Goal: Task Accomplishment & Management: Complete application form

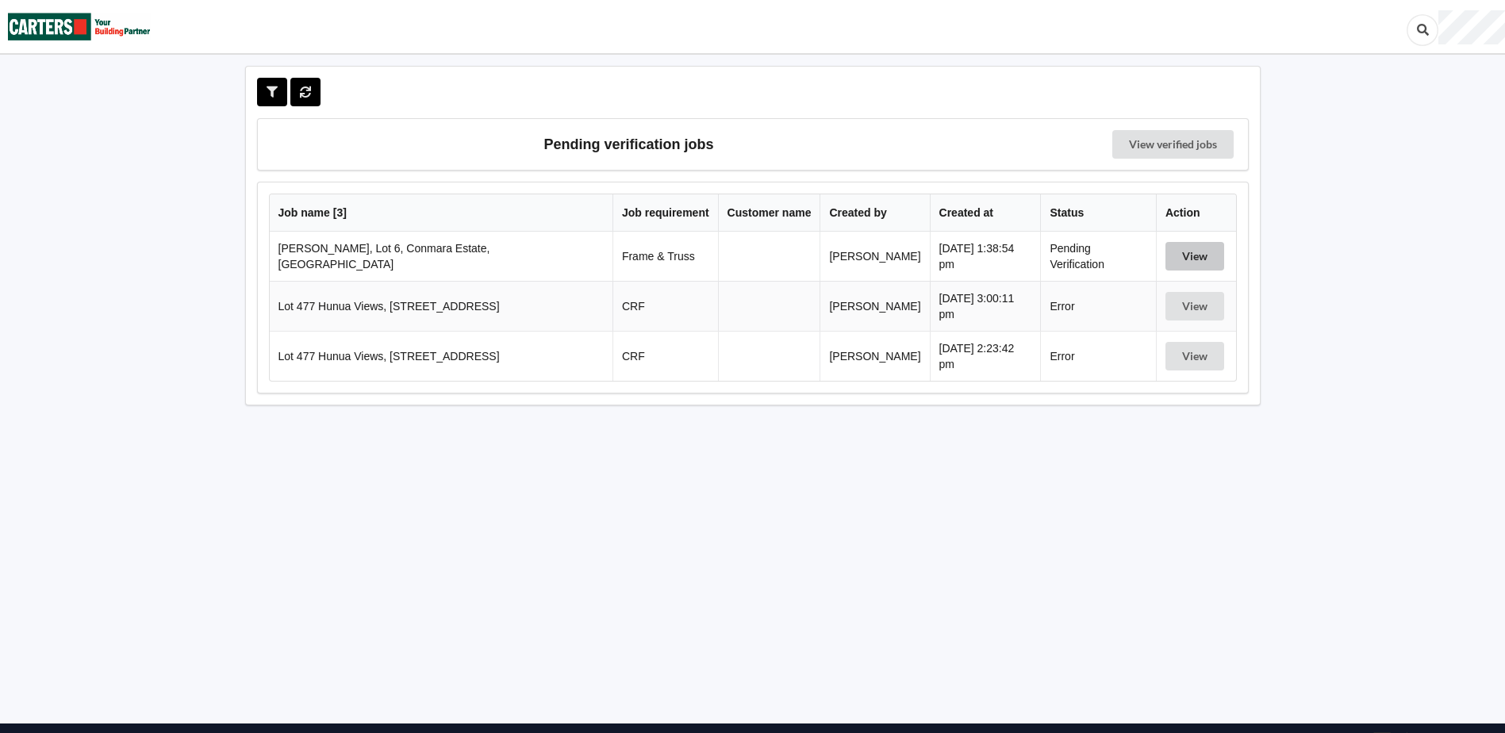
click at [1182, 249] on button "View" at bounding box center [1195, 256] width 59 height 29
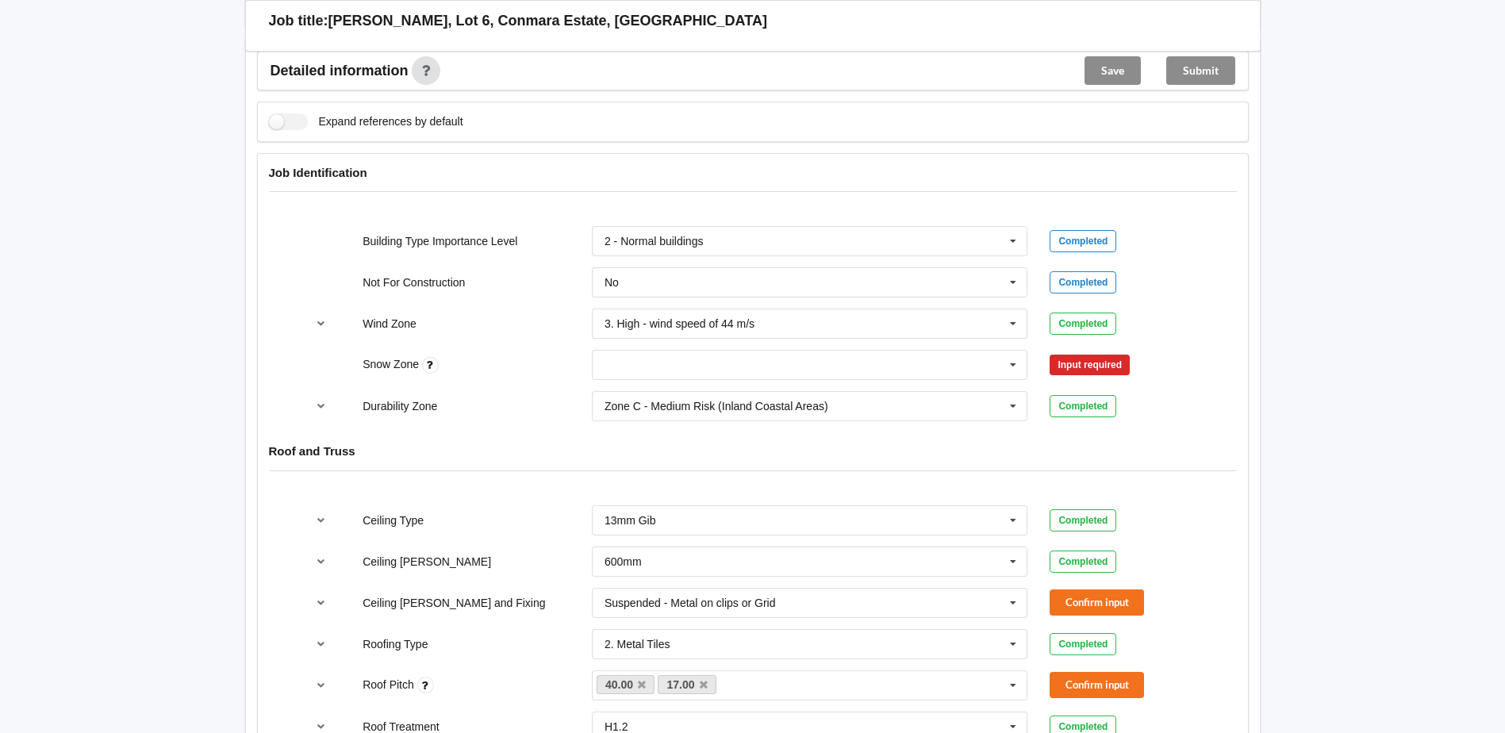
scroll to position [635, 0]
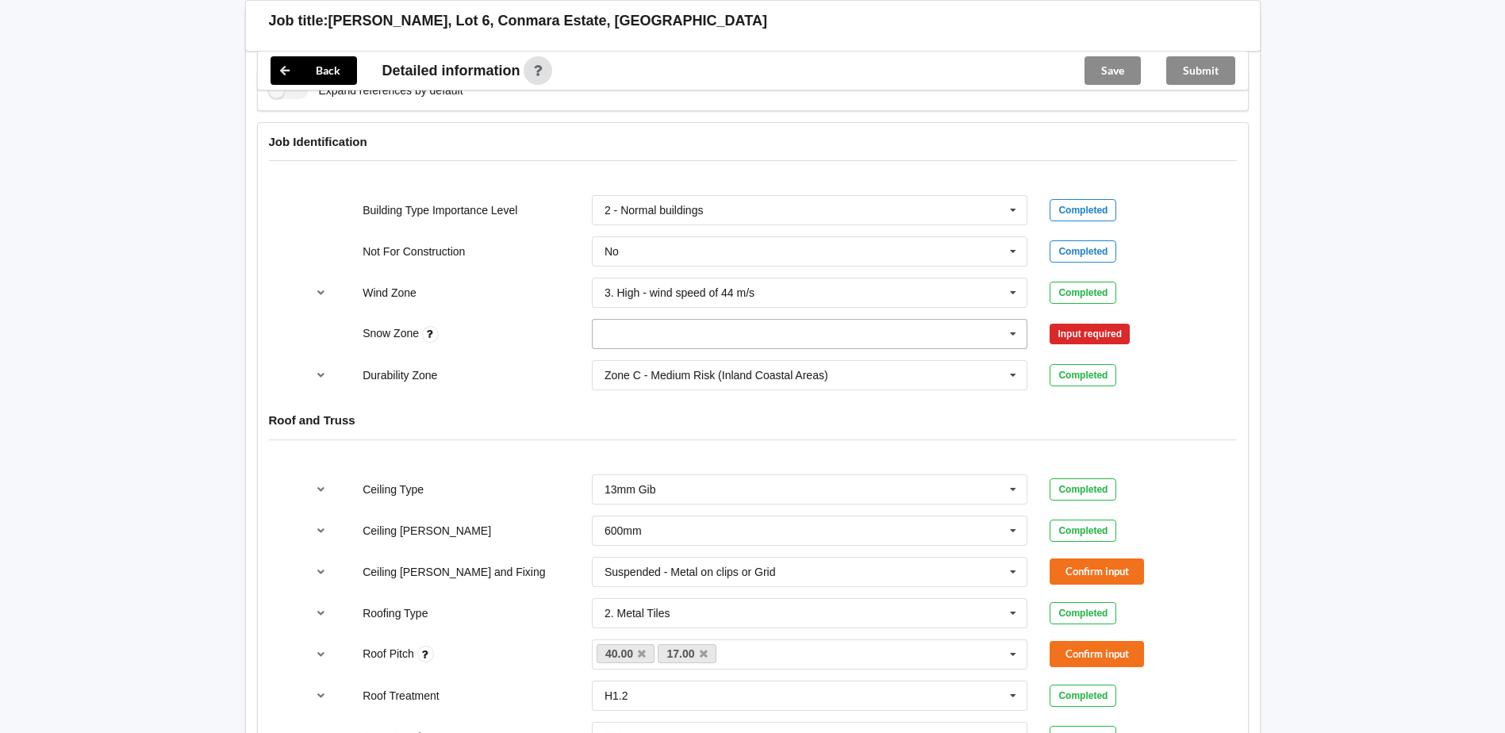
click at [1019, 342] on icon at bounding box center [1013, 334] width 24 height 29
click at [697, 370] on div "N0" at bounding box center [810, 362] width 435 height 29
click at [1101, 334] on button "Confirm input" at bounding box center [1097, 334] width 94 height 26
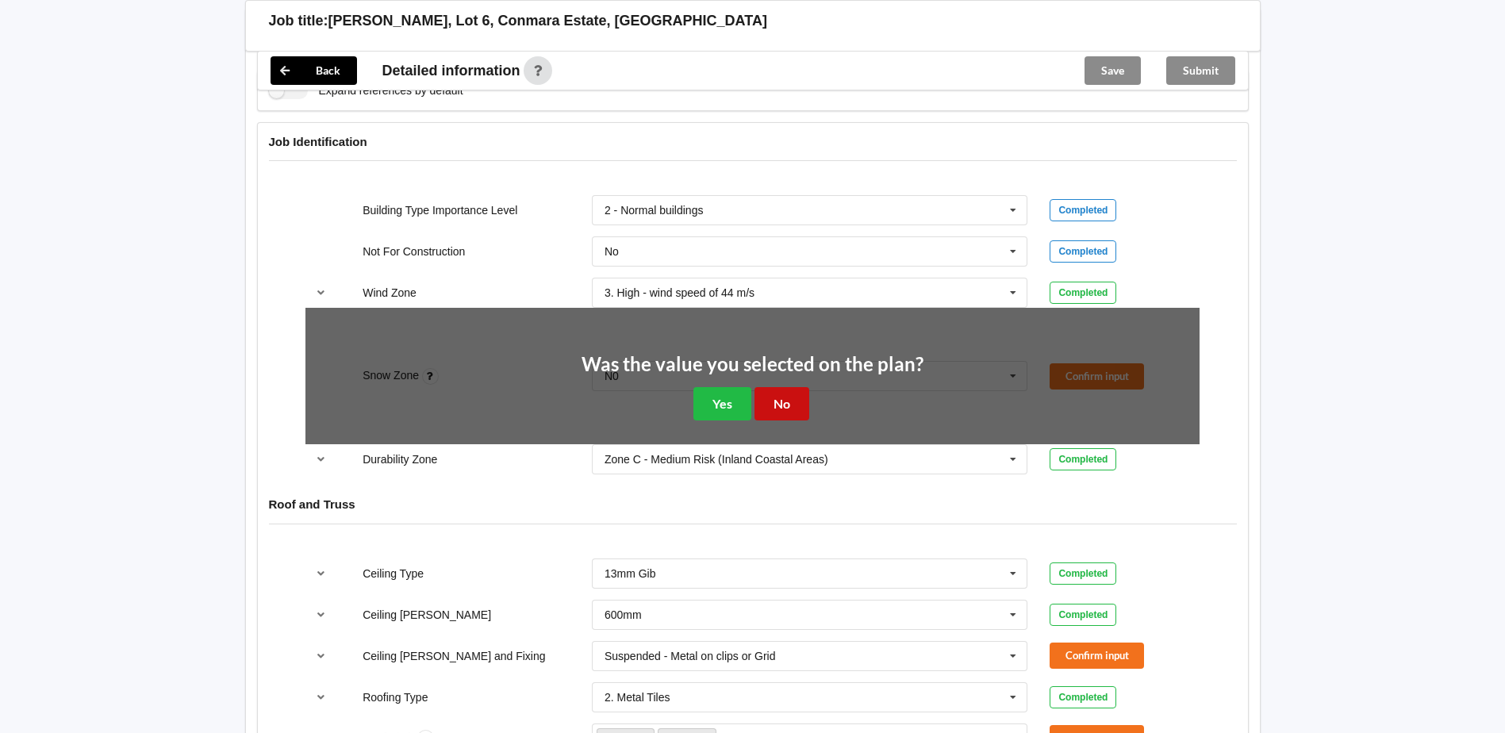
click at [789, 406] on button "No" at bounding box center [782, 403] width 55 height 33
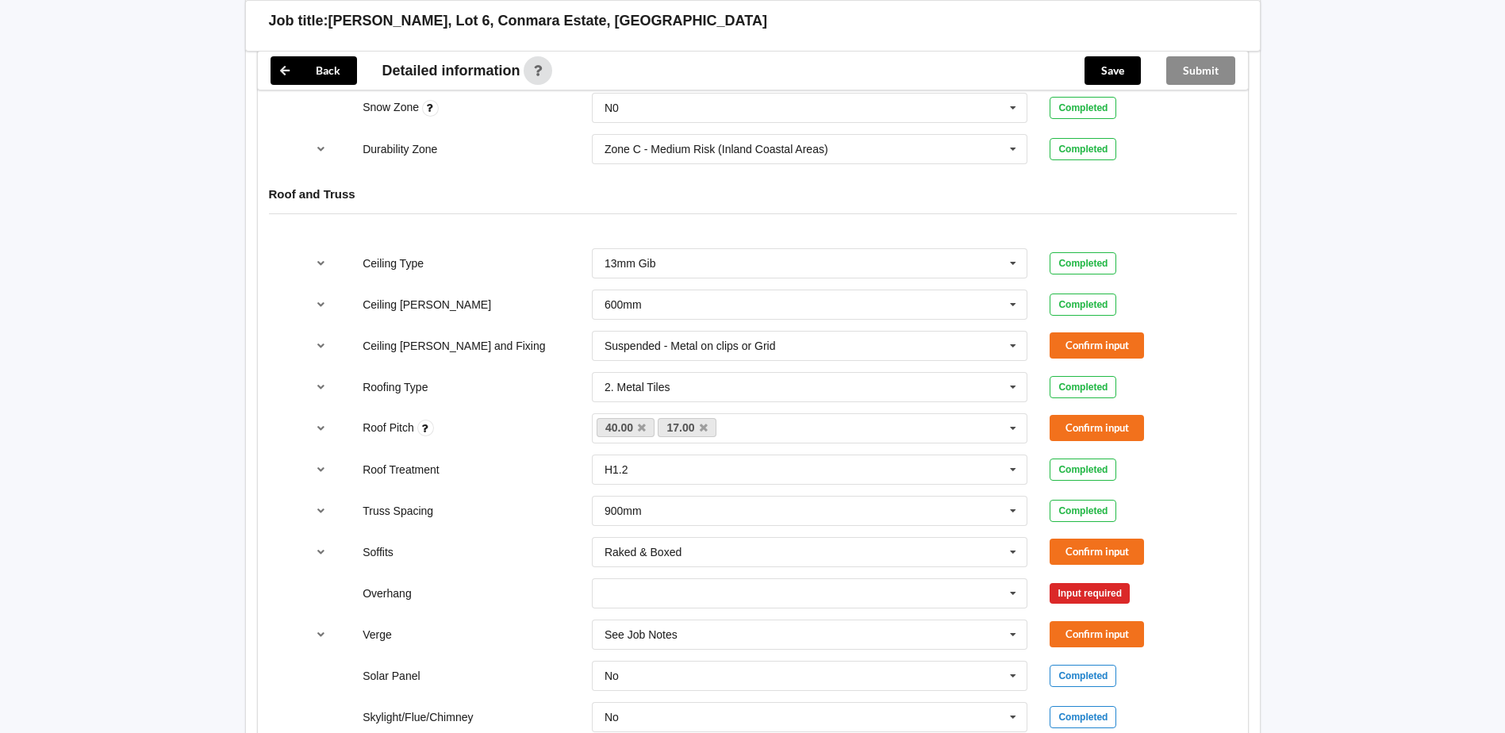
scroll to position [873, 0]
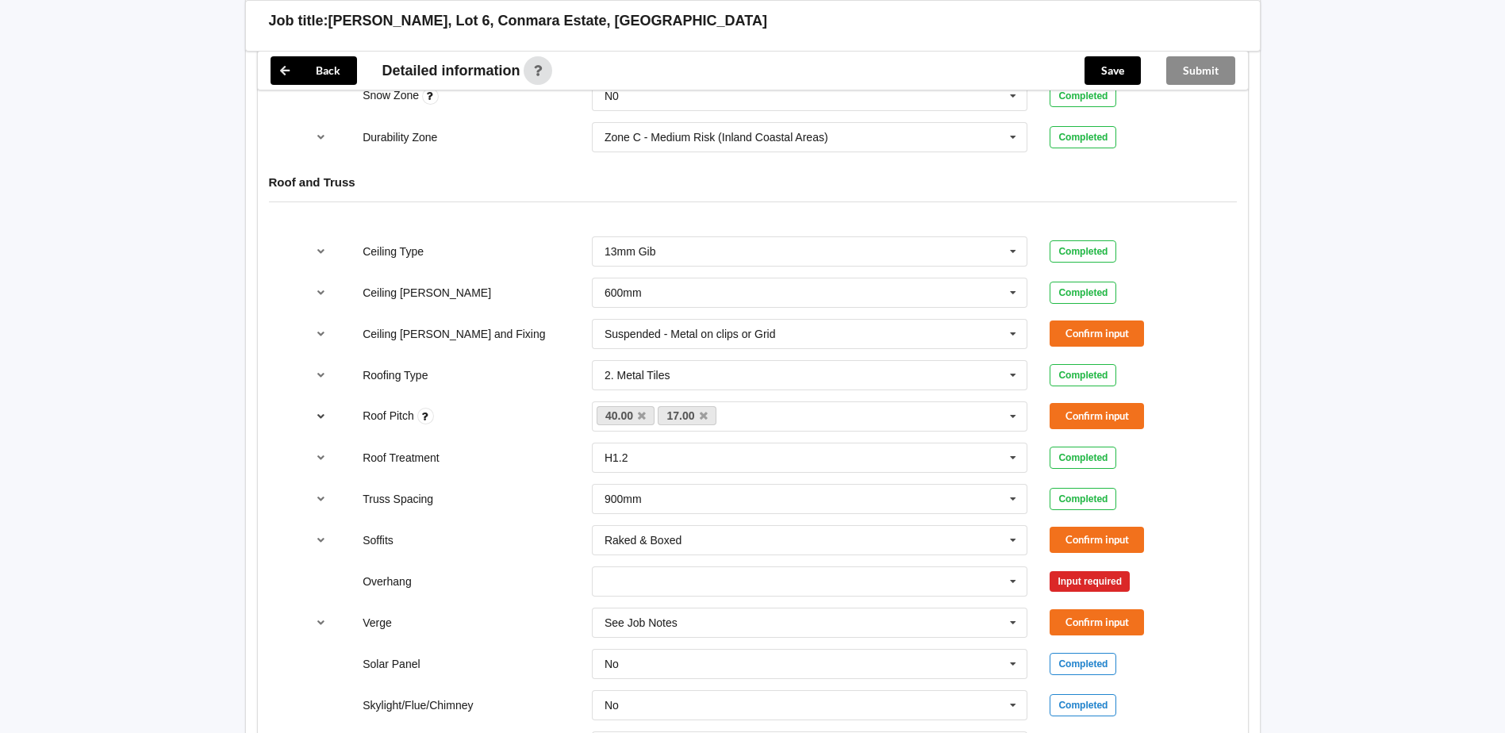
click at [317, 414] on icon "reference-toggle" at bounding box center [320, 416] width 13 height 10
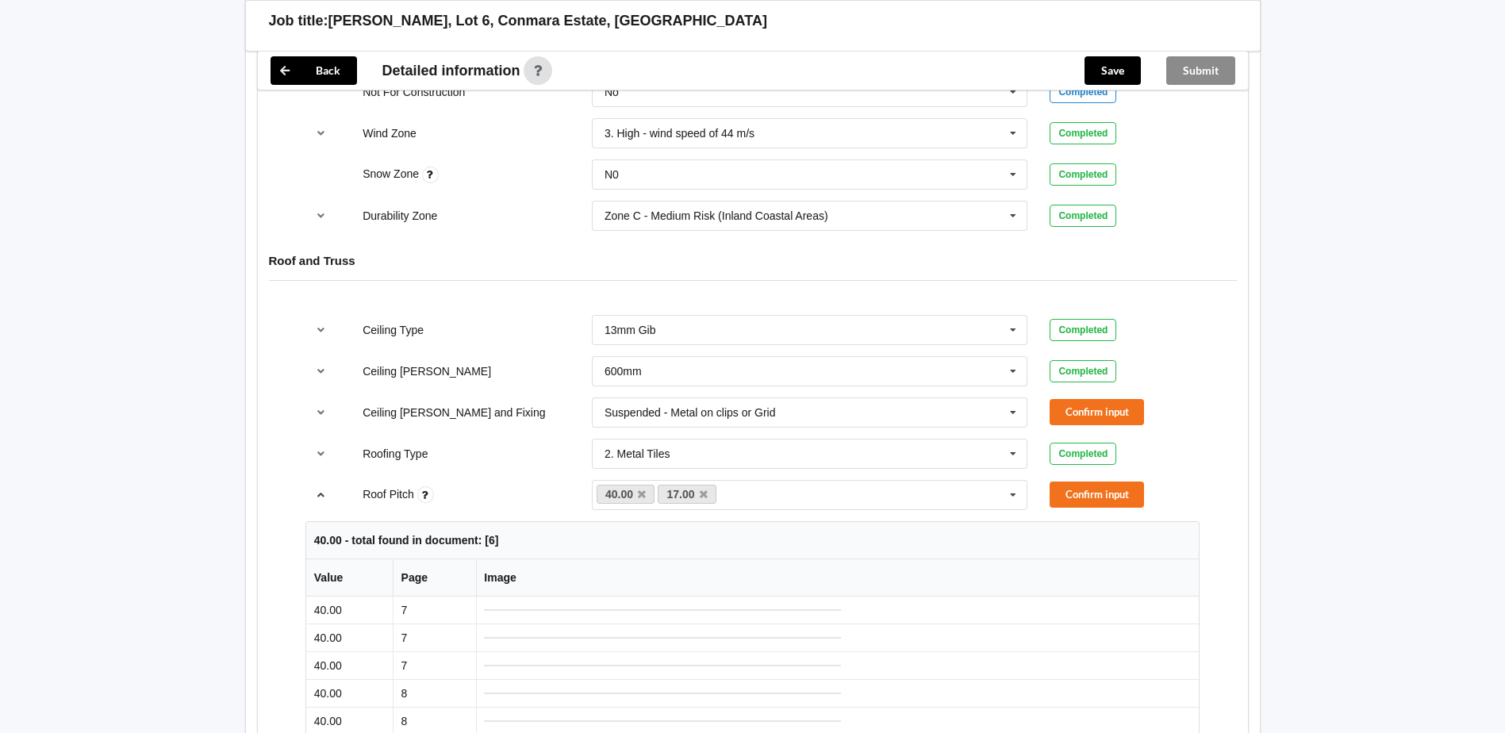
scroll to position [794, 0]
click at [324, 498] on icon "reference-toggle" at bounding box center [320, 495] width 13 height 10
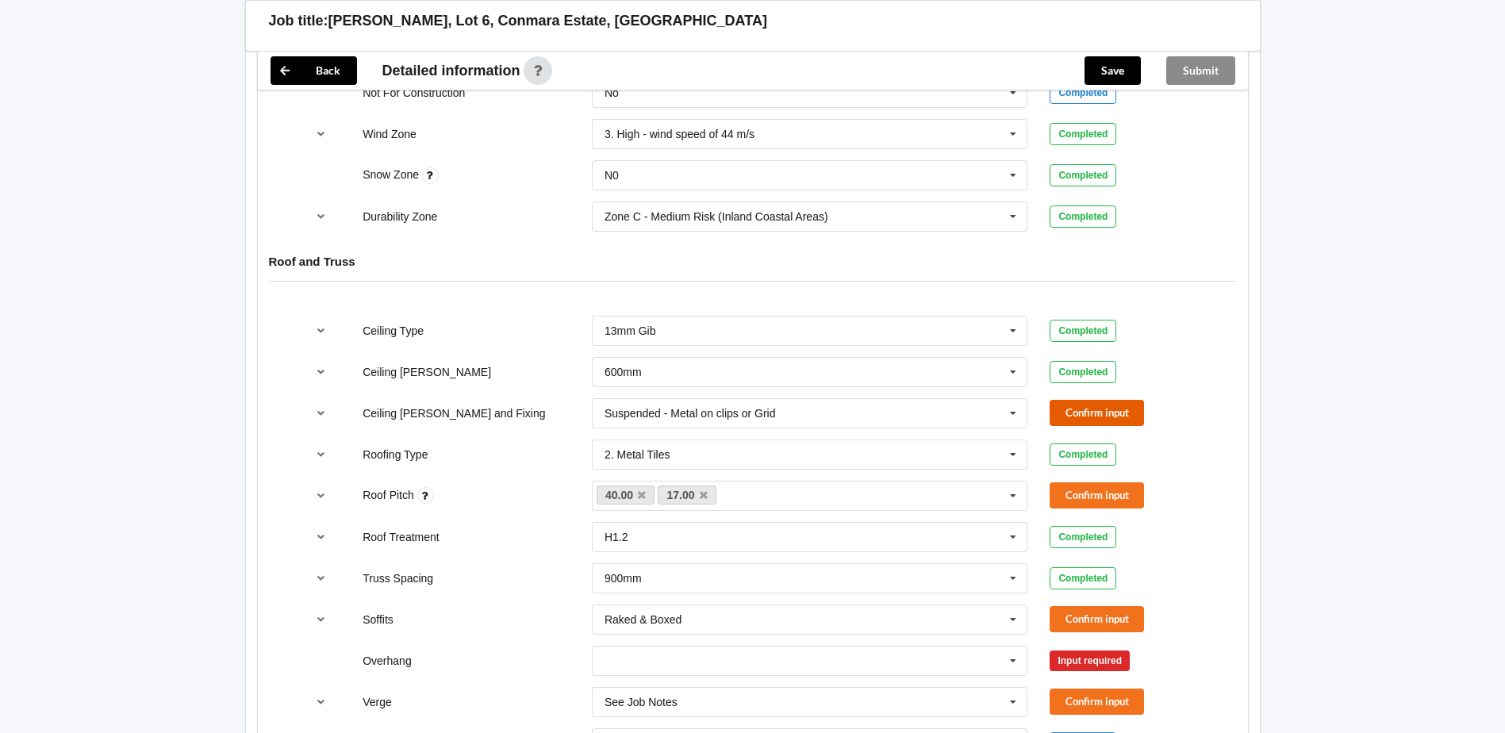
click at [1095, 419] on button "Confirm input" at bounding box center [1097, 413] width 94 height 26
click at [1116, 487] on button "Confirm input" at bounding box center [1097, 495] width 94 height 26
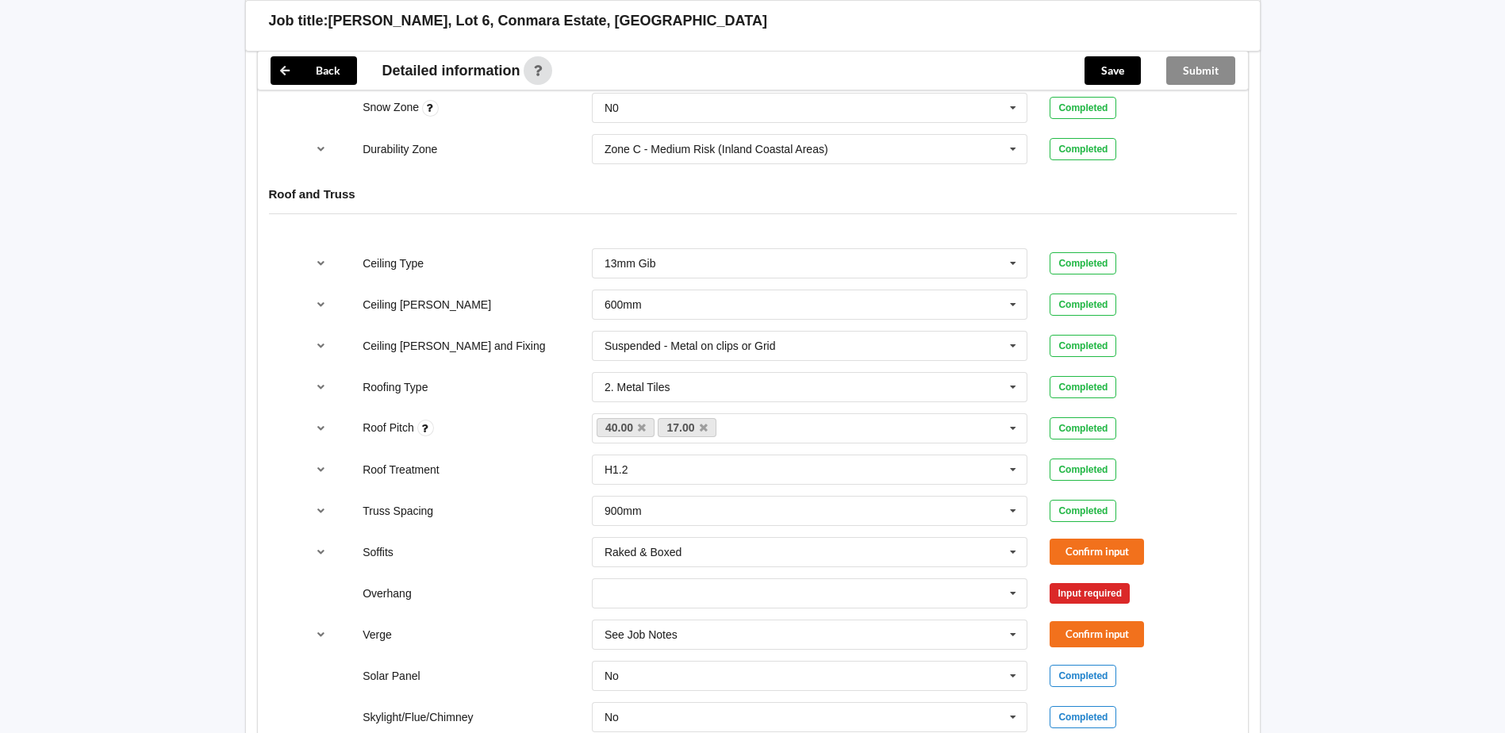
scroll to position [952, 0]
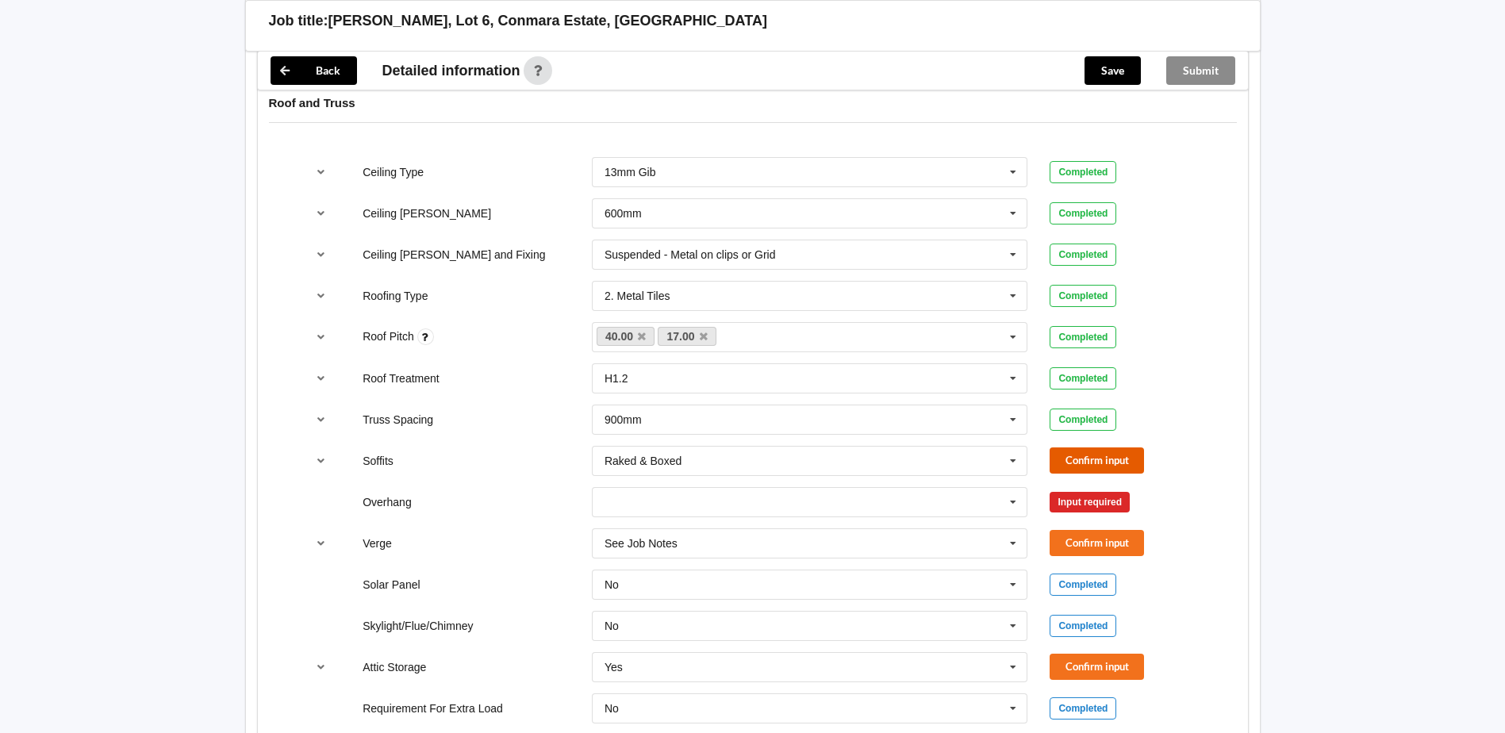
click at [1097, 455] on button "Confirm input" at bounding box center [1097, 461] width 94 height 26
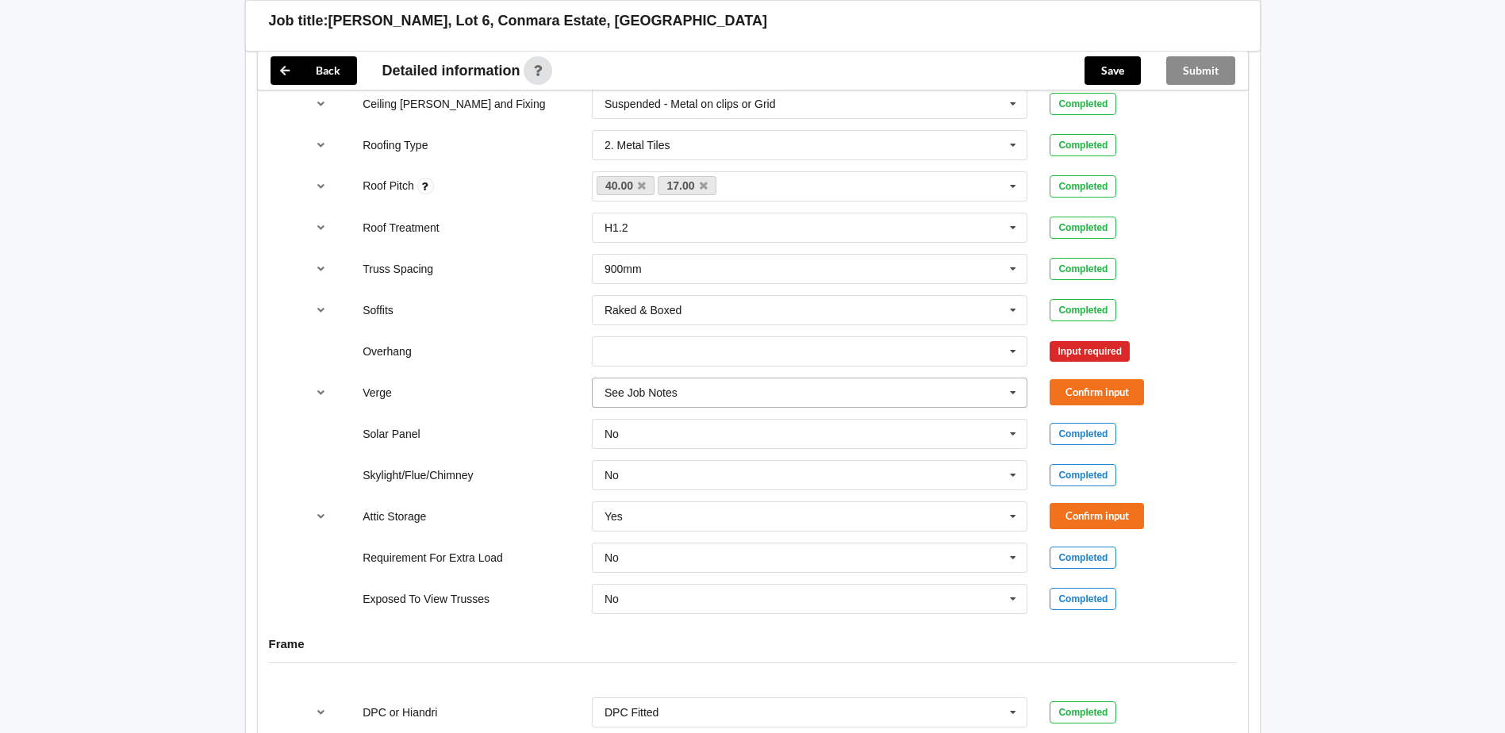
scroll to position [1111, 0]
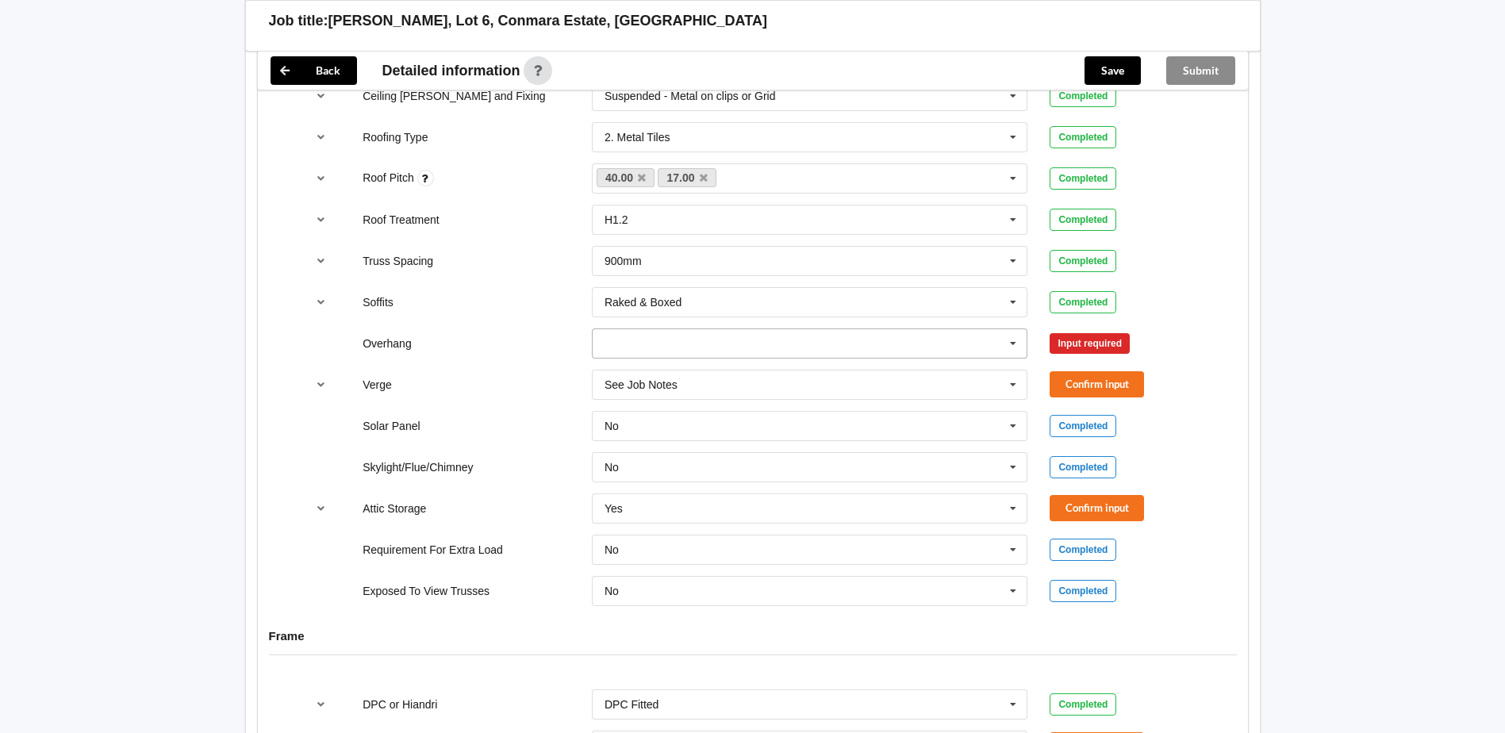
click at [1001, 342] on input "text" at bounding box center [811, 343] width 435 height 29
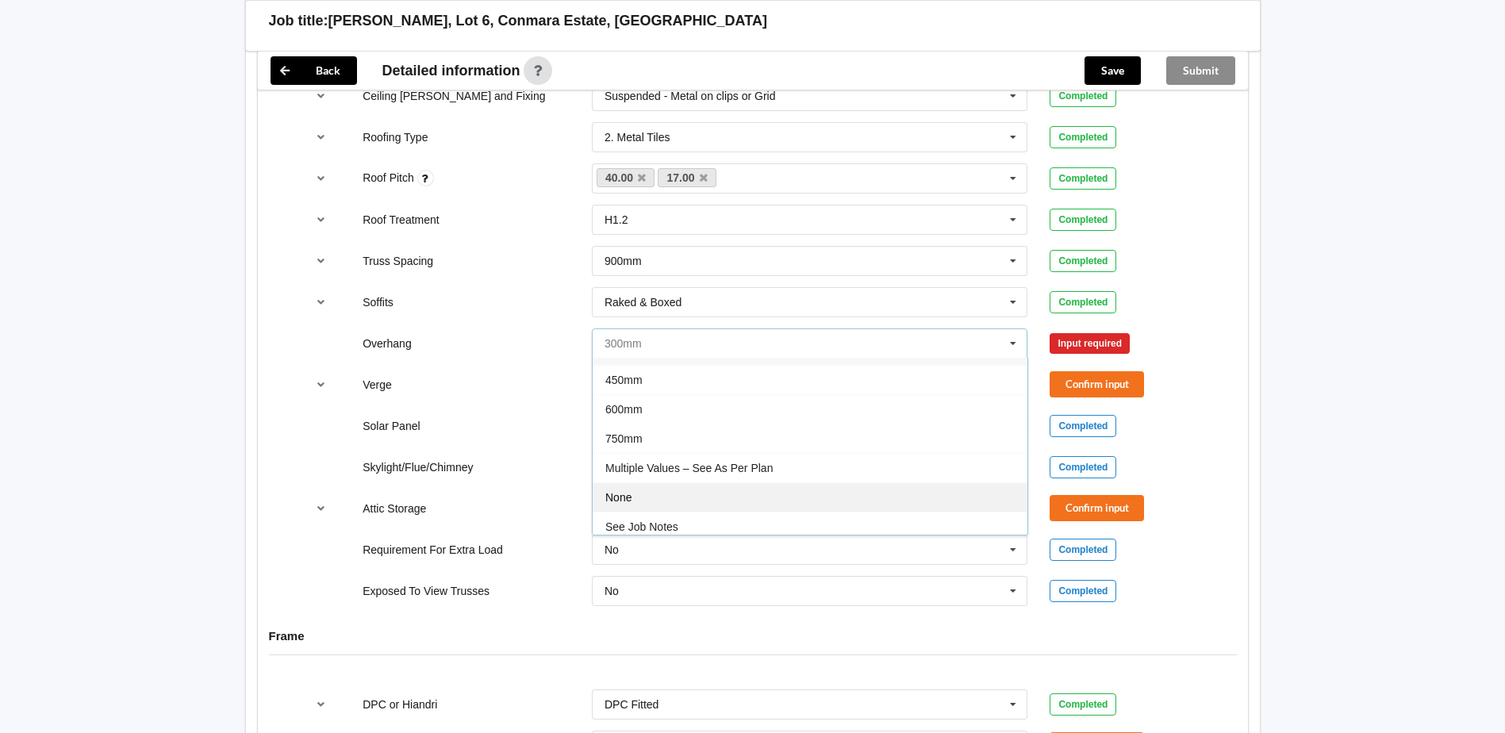
scroll to position [29, 0]
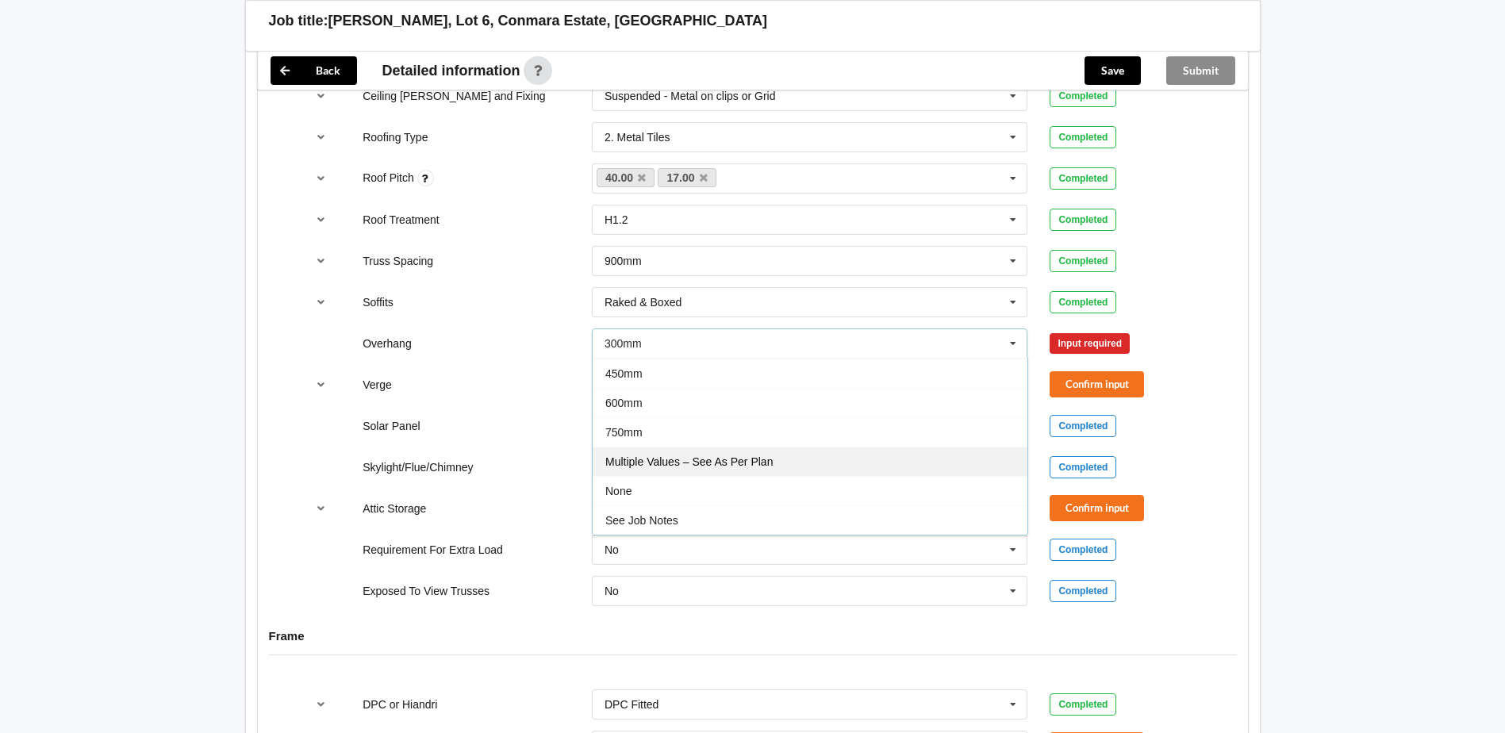
click at [672, 464] on span "Multiple Values – See As Per Plan" at bounding box center [688, 461] width 167 height 13
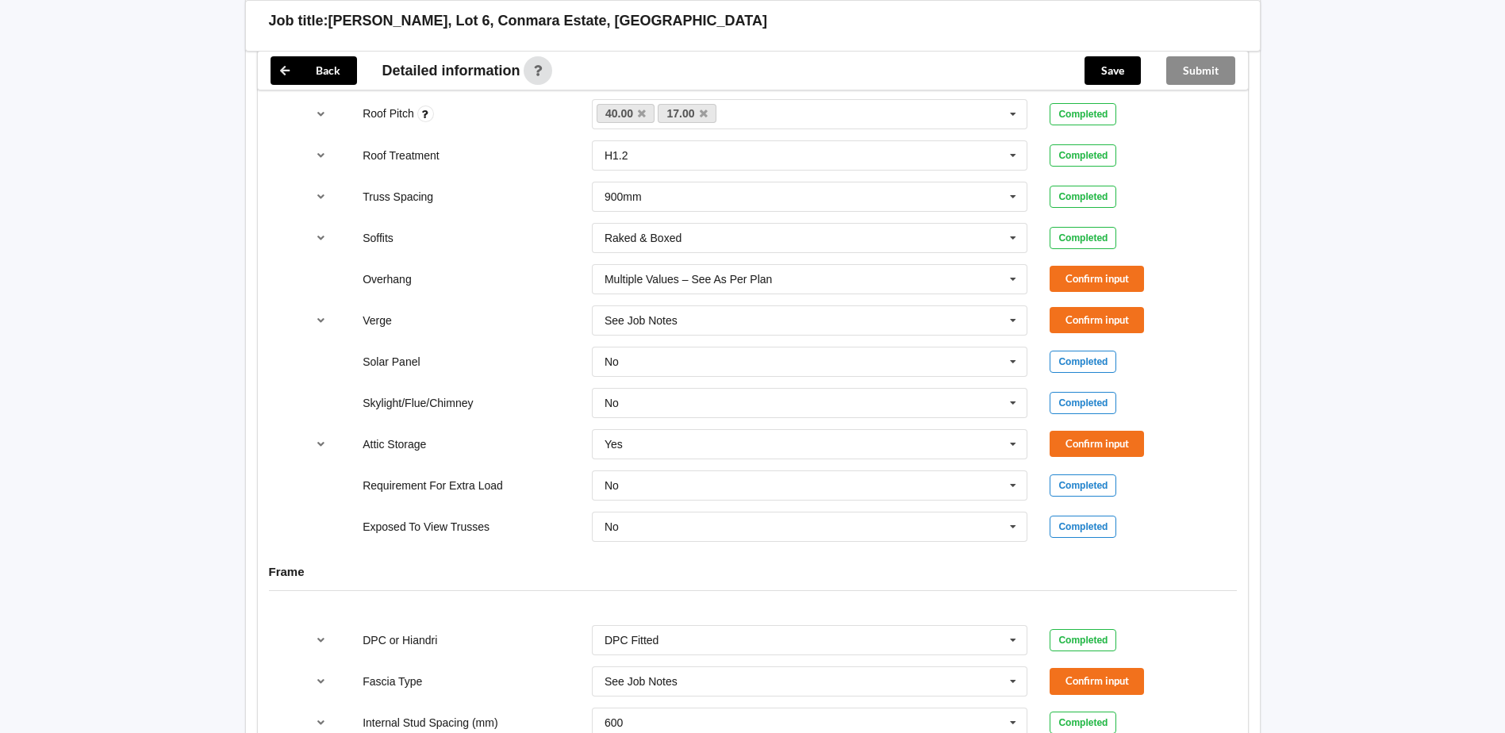
scroll to position [937, 0]
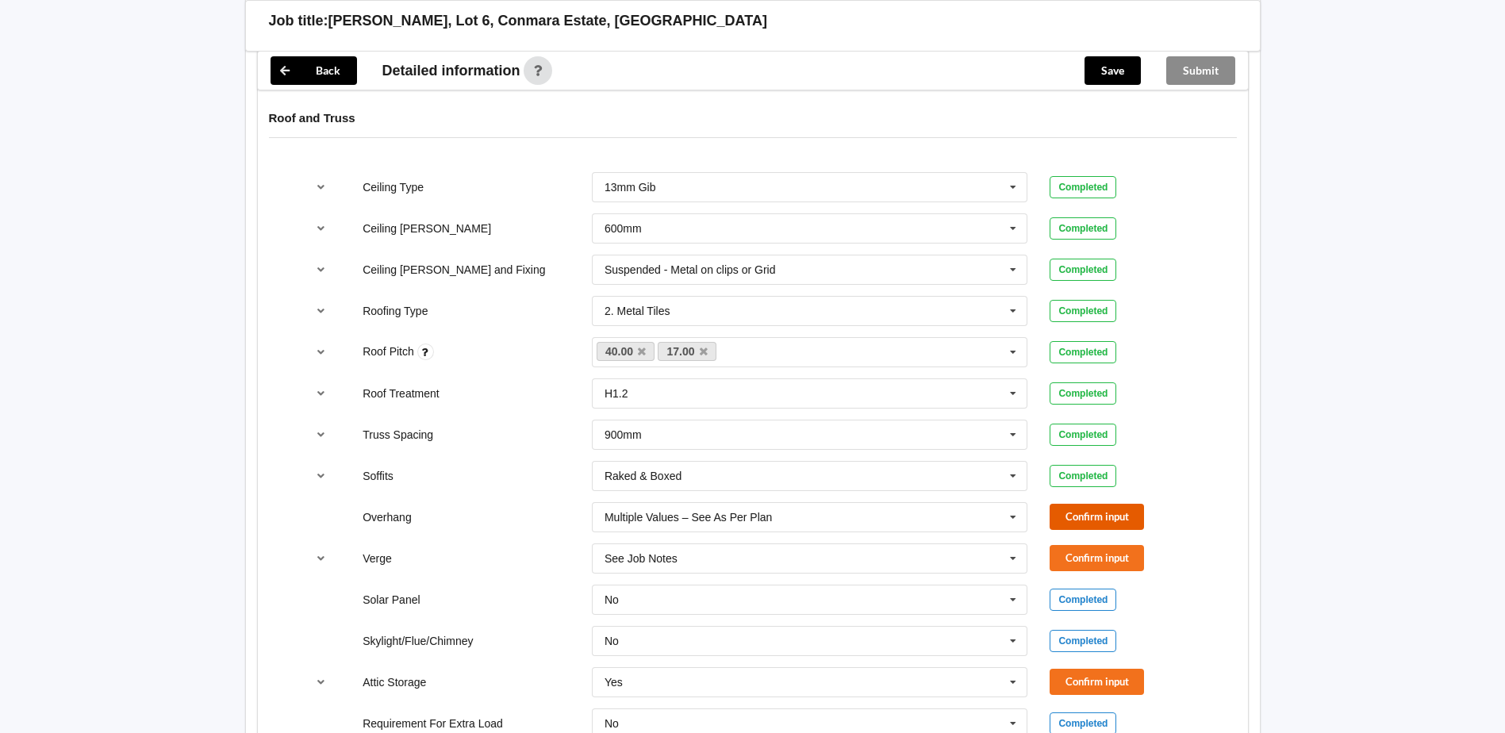
click at [1077, 512] on button "Confirm input" at bounding box center [1097, 517] width 94 height 26
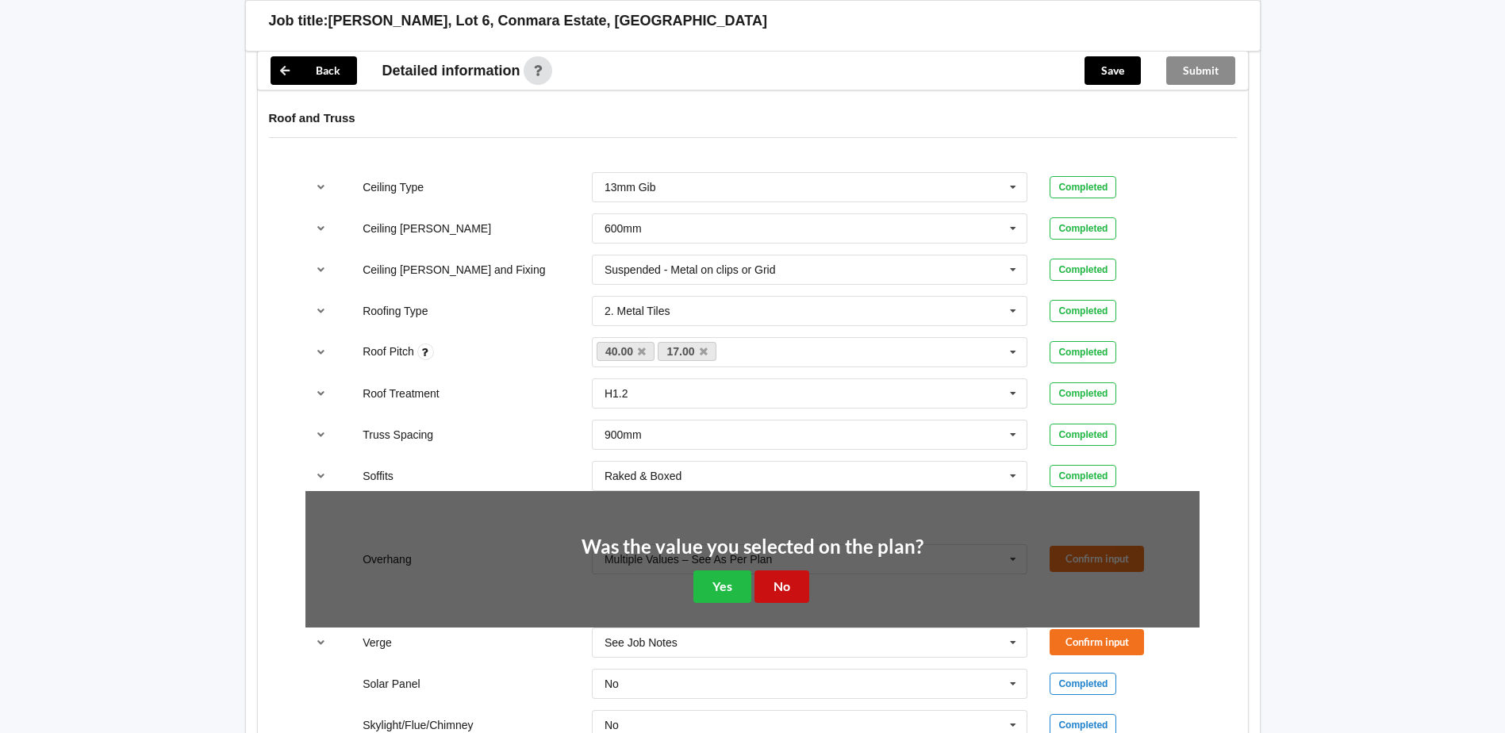
click at [790, 589] on button "No" at bounding box center [782, 587] width 55 height 33
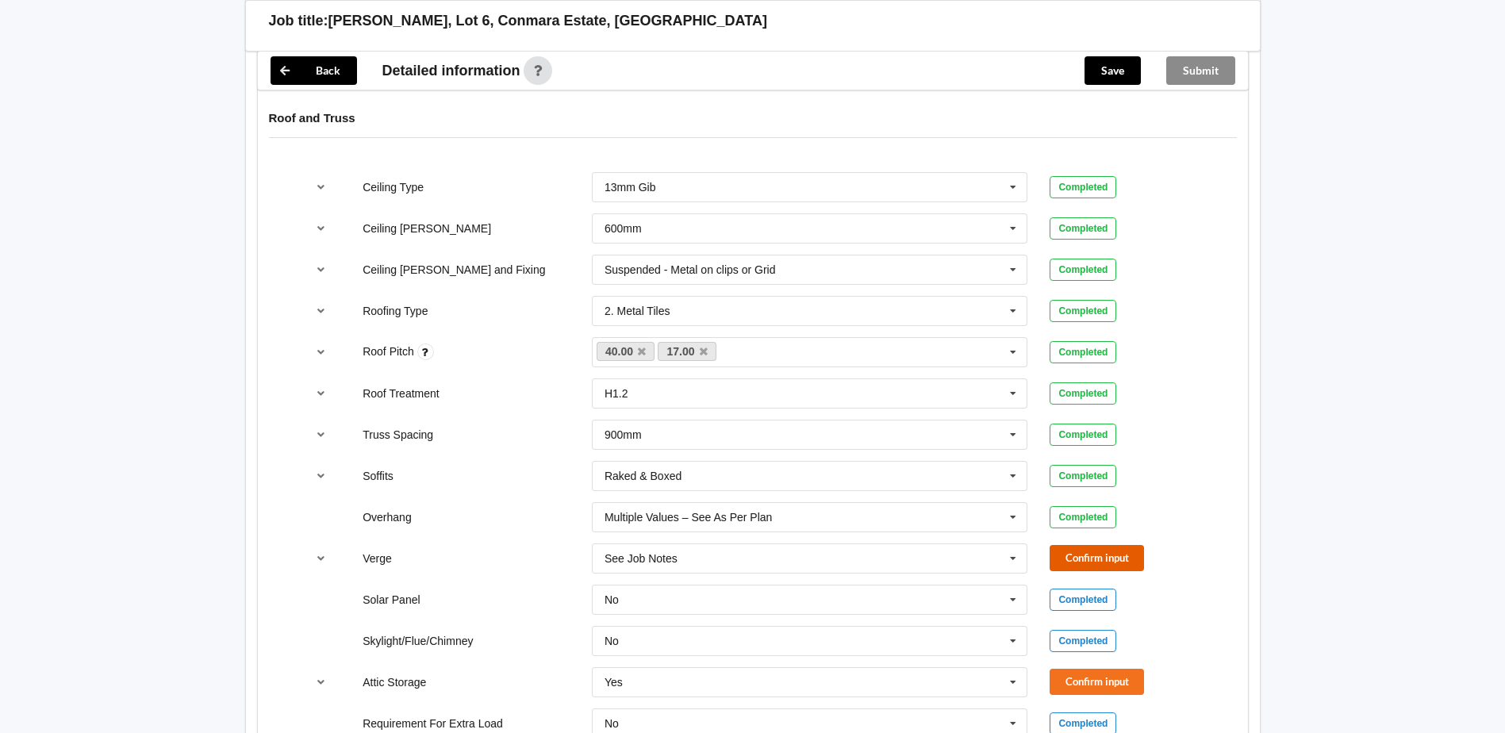
click at [1109, 567] on button "Confirm input" at bounding box center [1097, 558] width 94 height 26
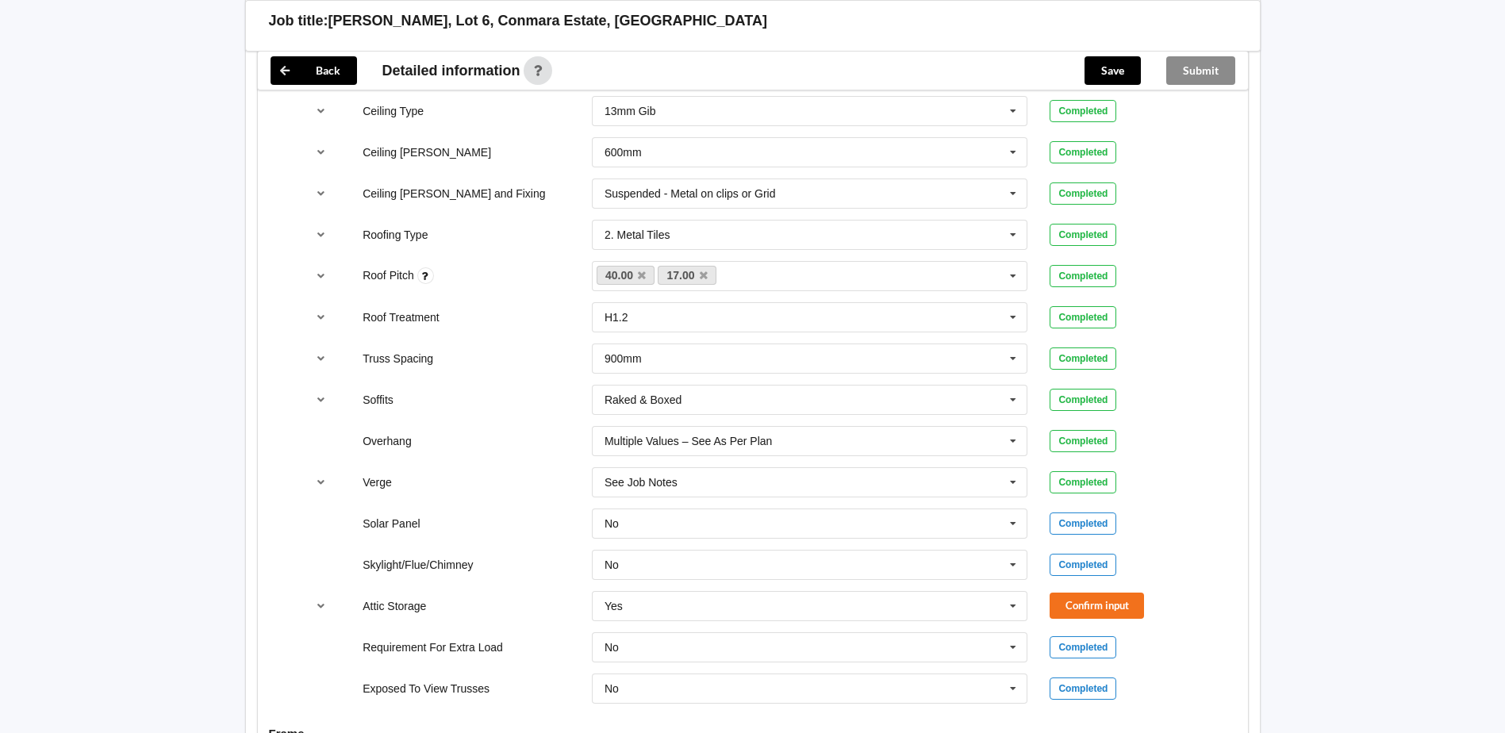
scroll to position [1175, 0]
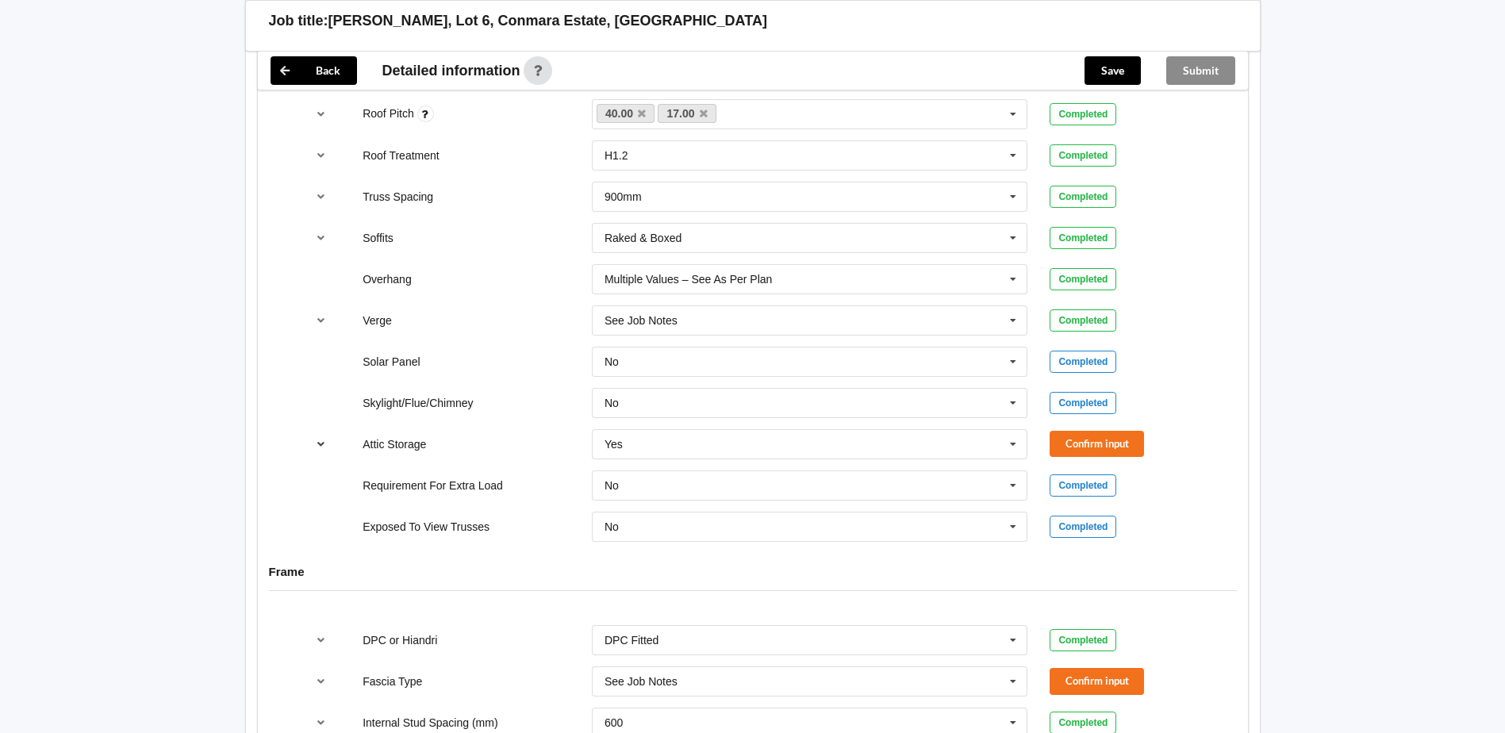
click at [325, 448] on button "reference-toggle" at bounding box center [321, 444] width 31 height 29
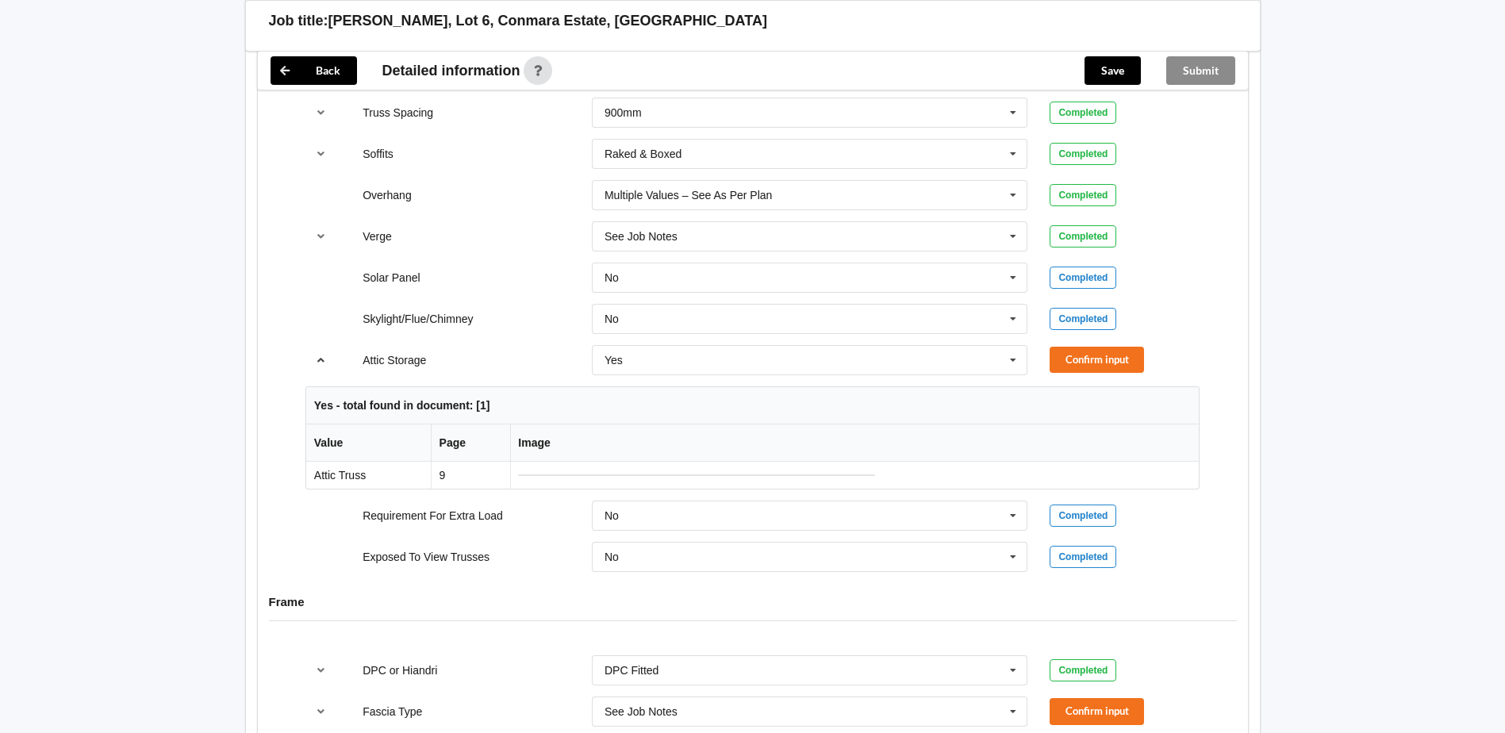
scroll to position [1413, 0]
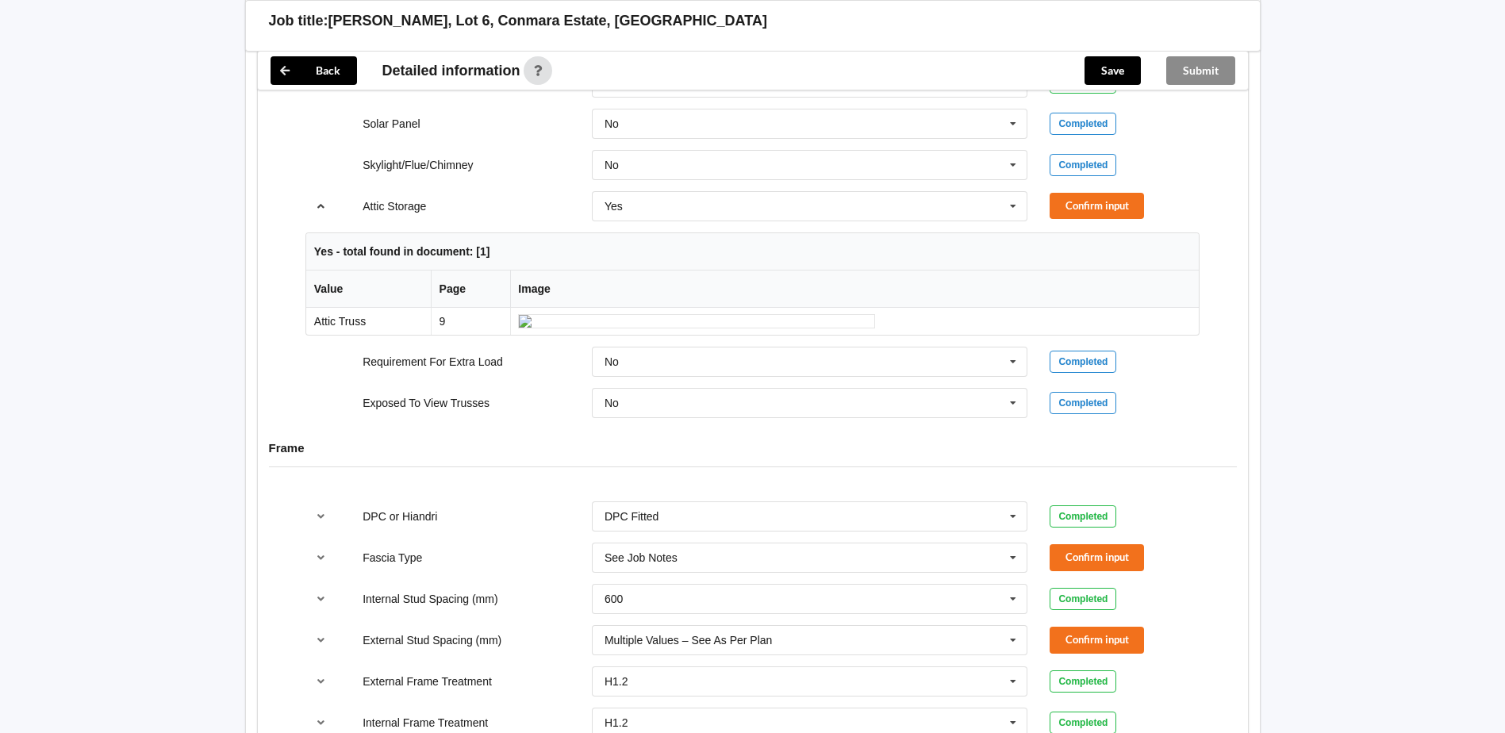
click at [318, 209] on icon "reference-toggle" at bounding box center [320, 206] width 13 height 10
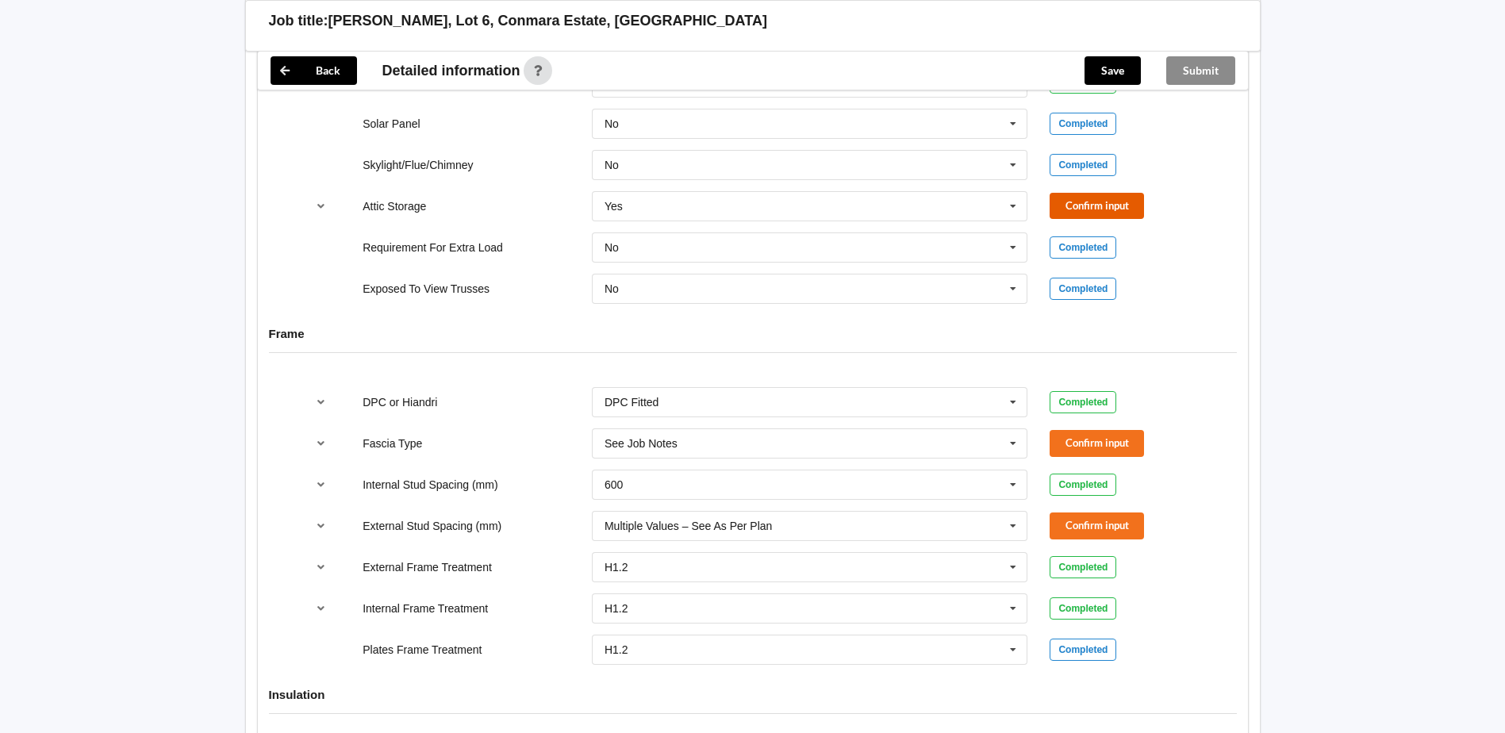
click at [1124, 212] on button "Confirm input" at bounding box center [1097, 206] width 94 height 26
click at [1128, 434] on button "Confirm input" at bounding box center [1097, 443] width 94 height 26
click at [1116, 530] on button "Confirm input" at bounding box center [1097, 526] width 94 height 26
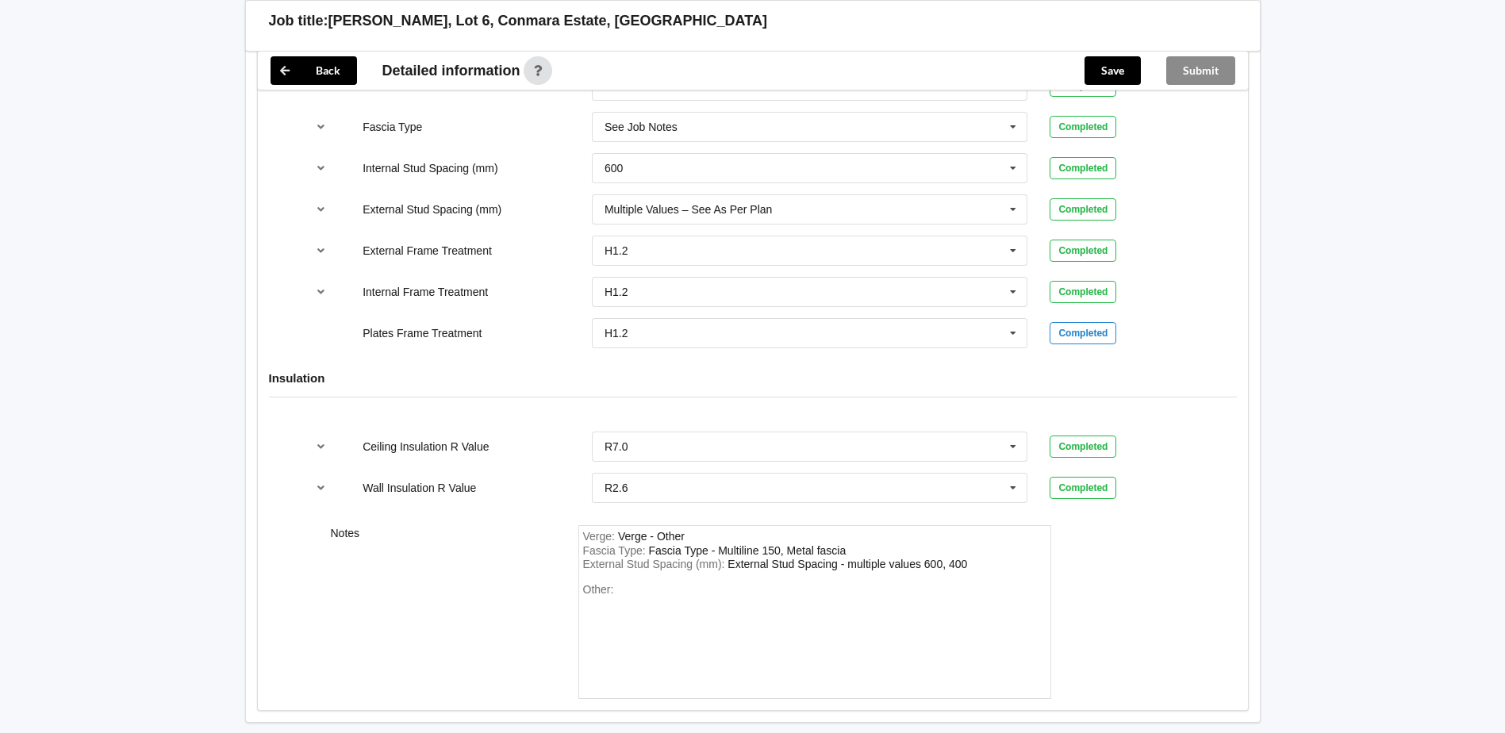
scroll to position [1810, 0]
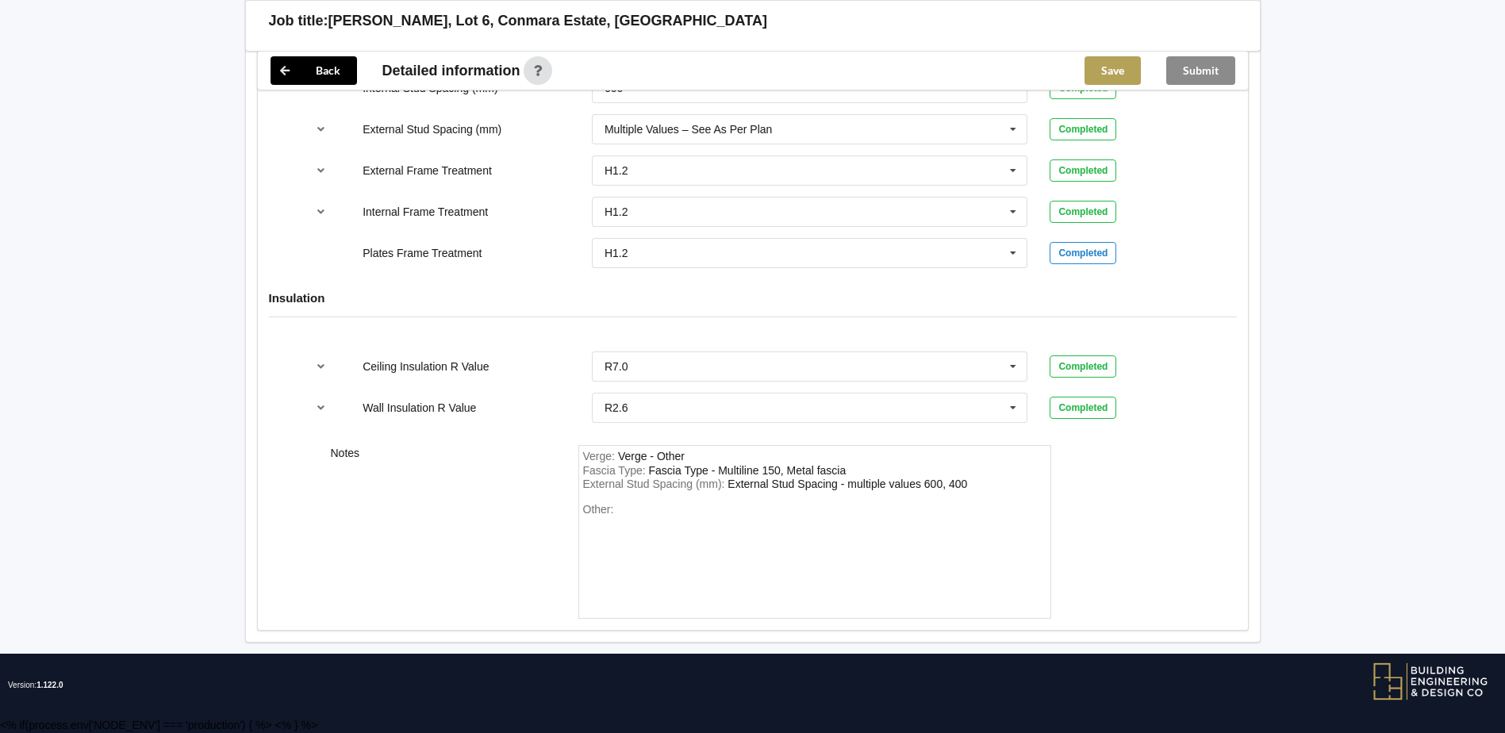
click at [1128, 72] on button "Save" at bounding box center [1113, 70] width 56 height 29
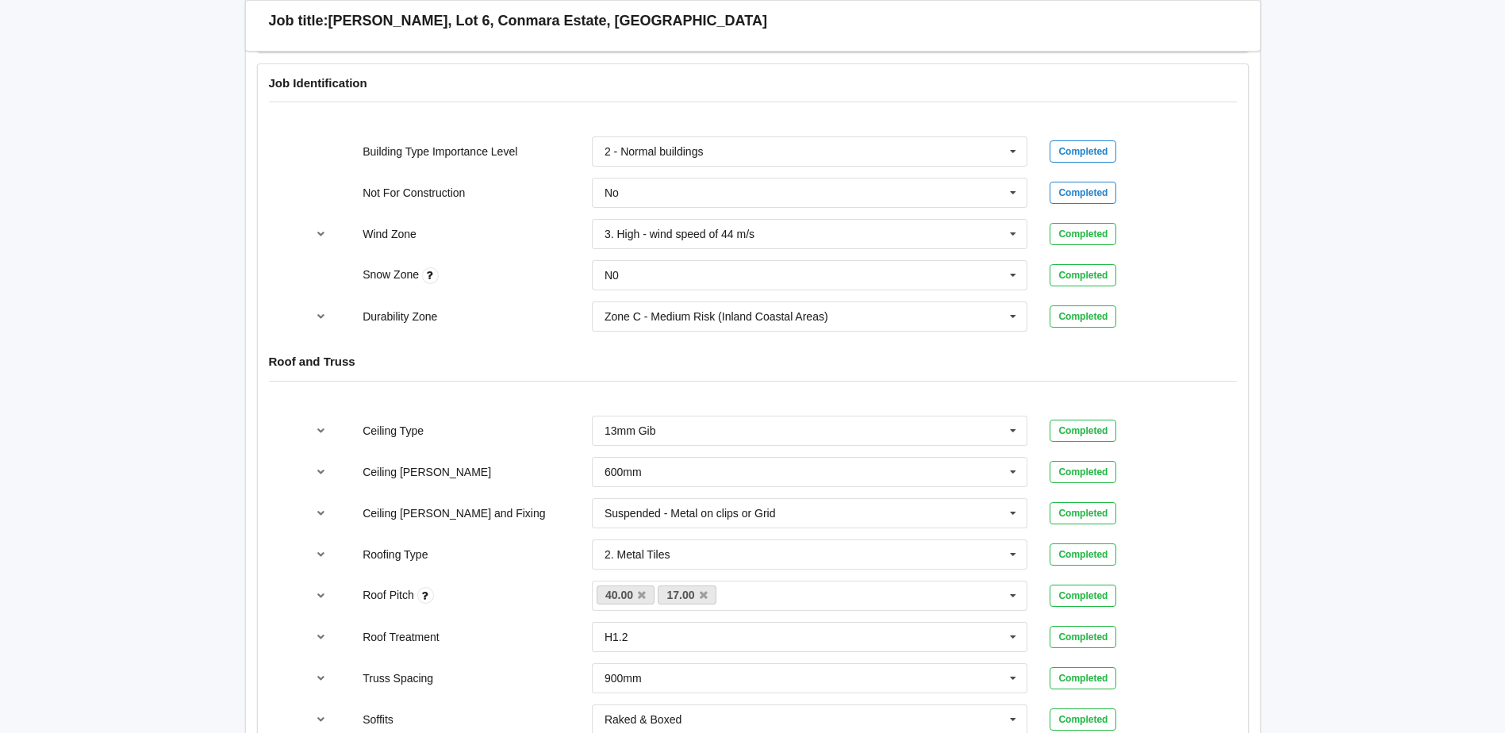
scroll to position [309, 0]
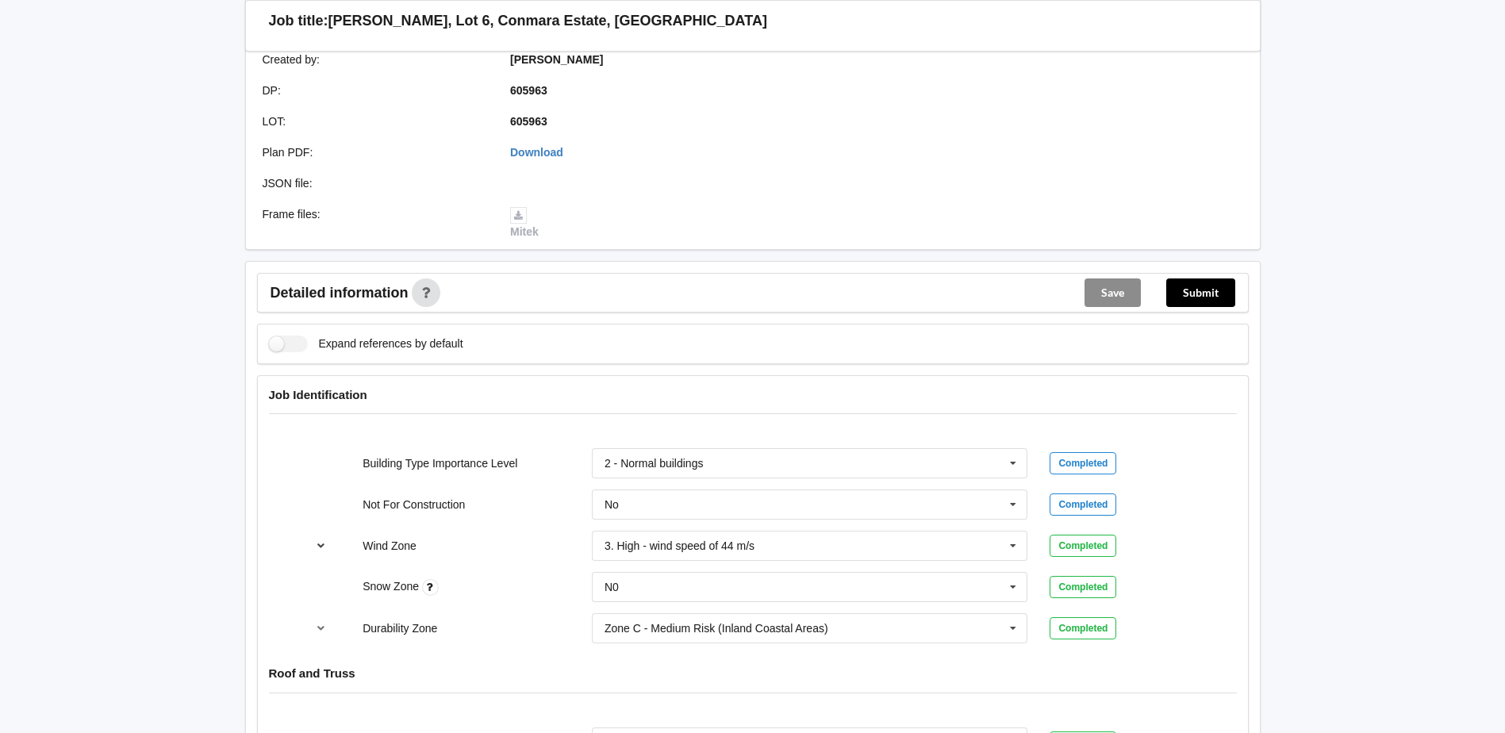
click at [321, 543] on icon "reference-toggle" at bounding box center [320, 545] width 13 height 10
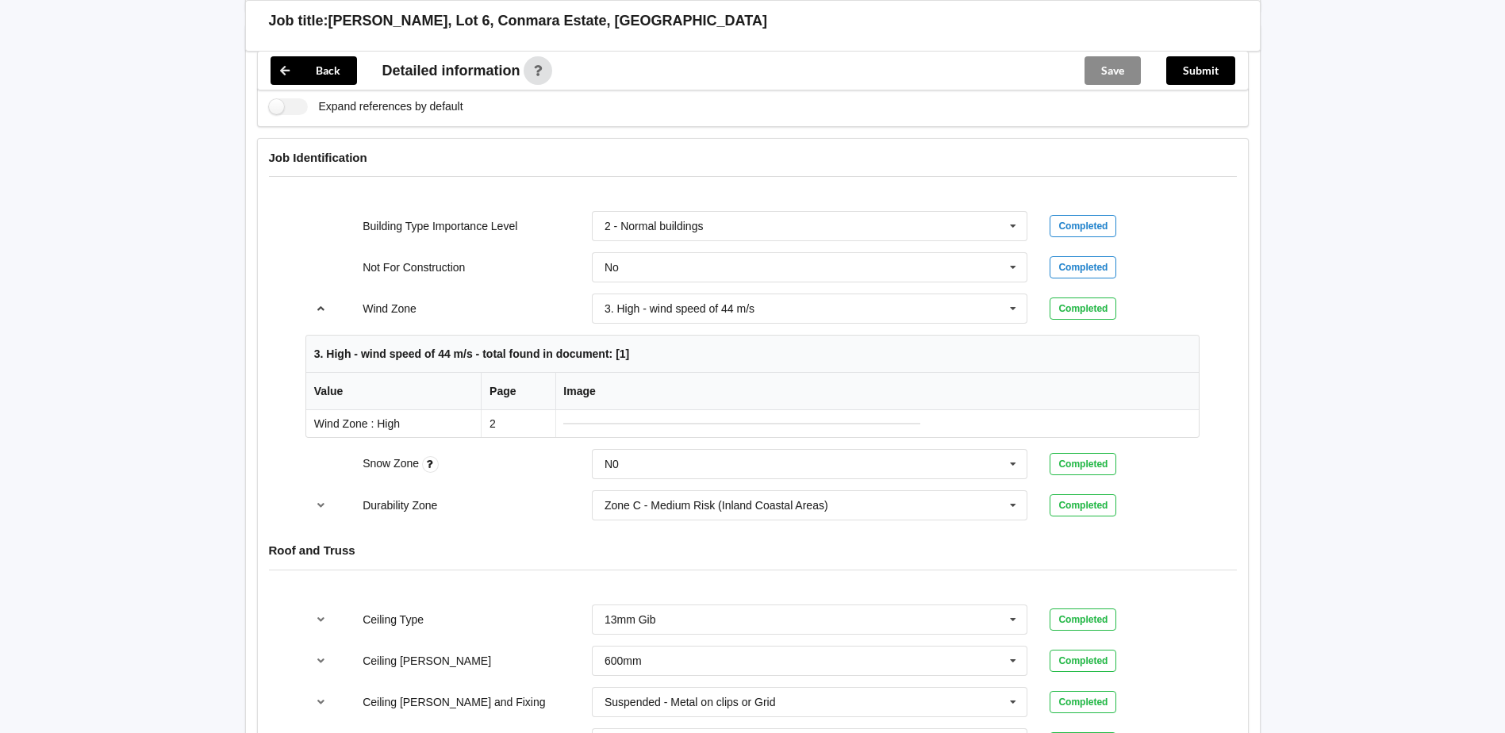
scroll to position [626, 0]
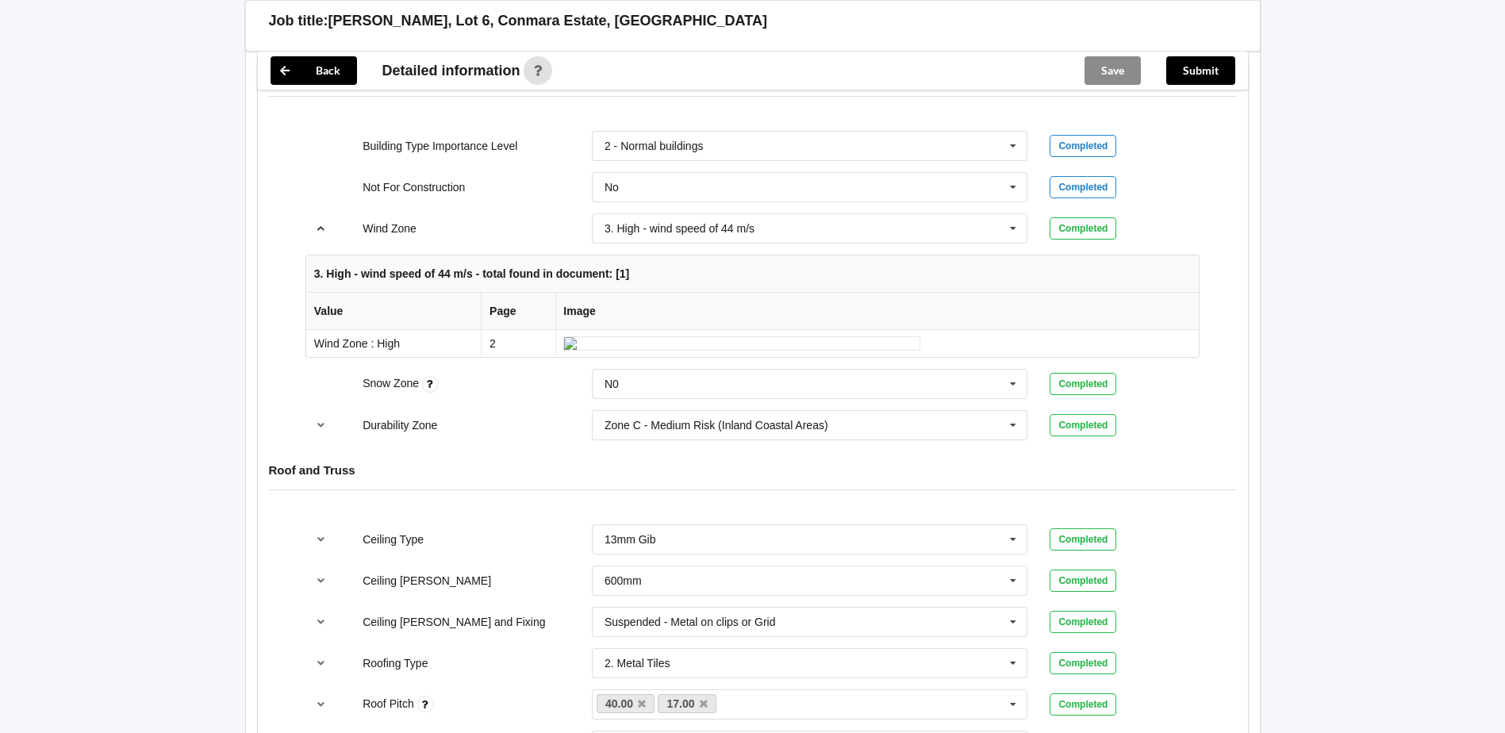
click at [321, 227] on icon "reference-toggle" at bounding box center [320, 228] width 13 height 10
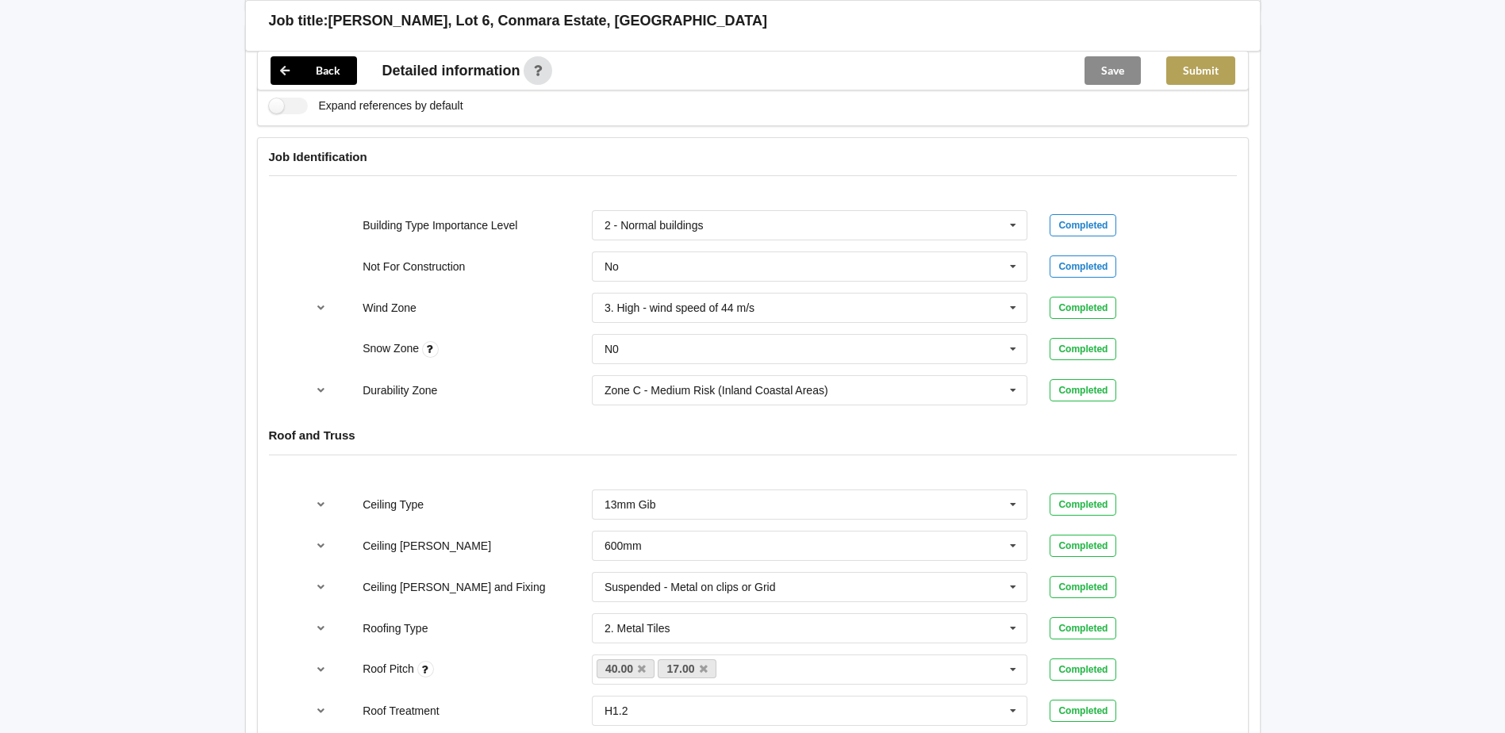
click at [1222, 83] on button "Submit" at bounding box center [1200, 70] width 69 height 29
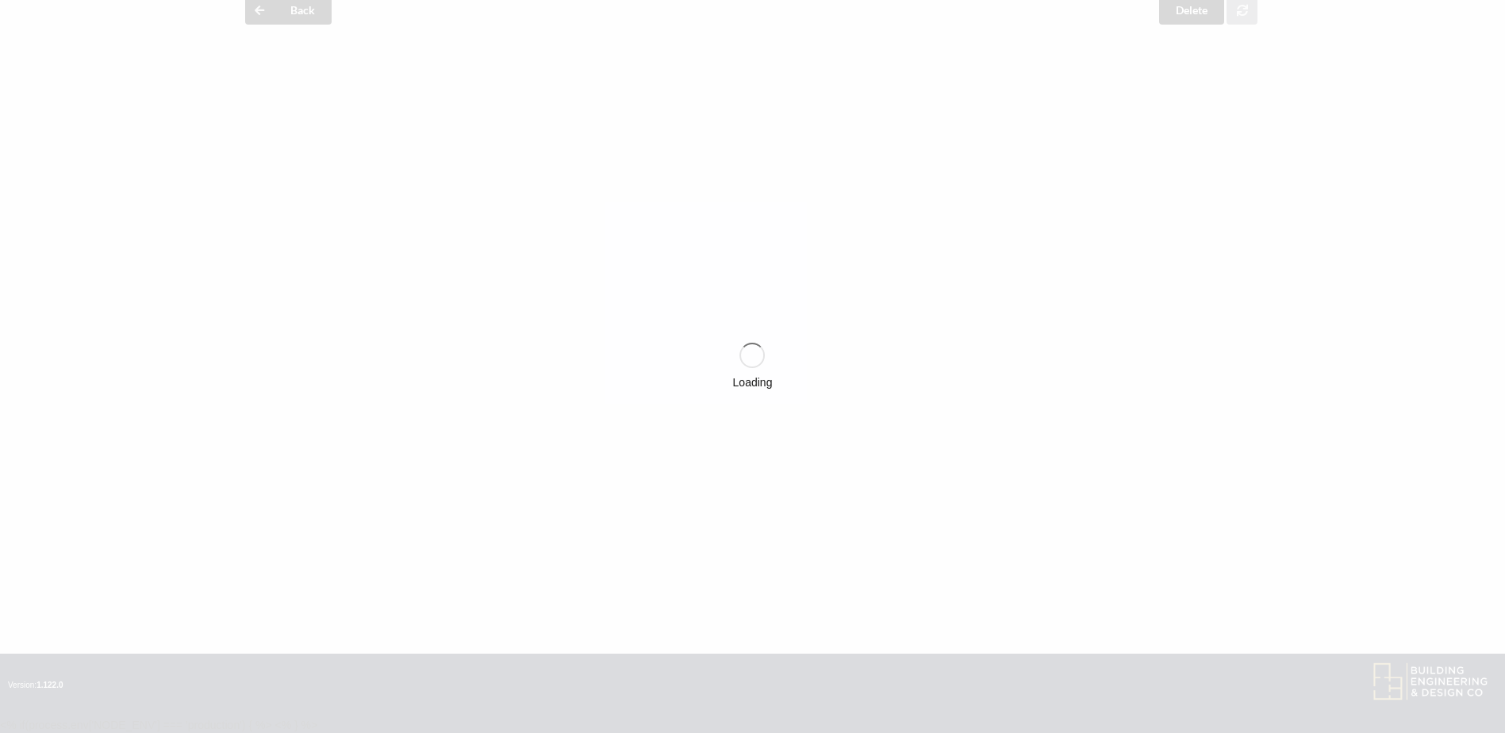
scroll to position [547, 0]
